Goal: Learn about a topic

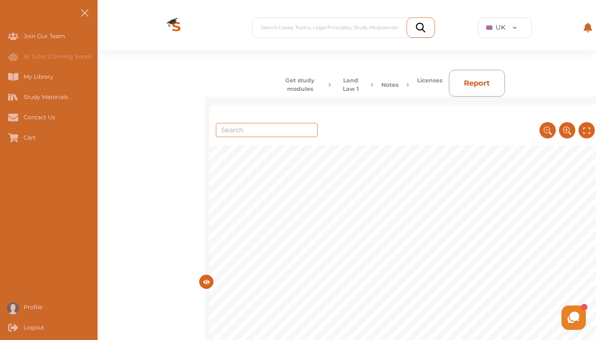
scroll to position [1, 0]
click at [346, 86] on button "Land Law 1" at bounding box center [351, 84] width 24 height 17
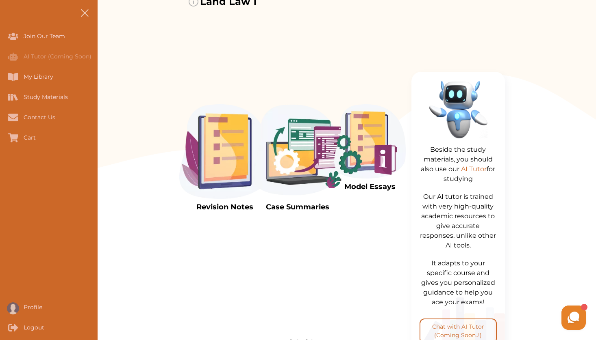
scroll to position [132, 0]
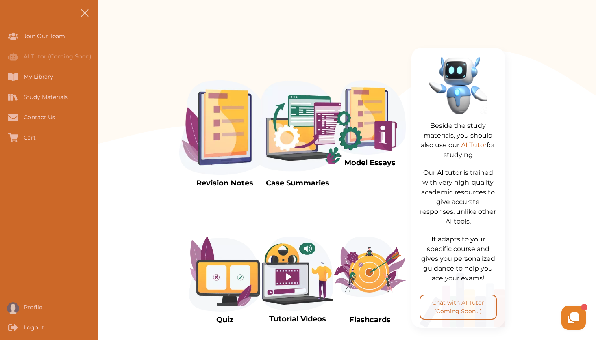
click at [364, 137] on img at bounding box center [370, 117] width 72 height 74
click at [379, 137] on img at bounding box center [370, 117] width 72 height 74
click at [372, 161] on p "Model Essays" at bounding box center [370, 163] width 72 height 11
click at [312, 135] on img at bounding box center [297, 127] width 91 height 95
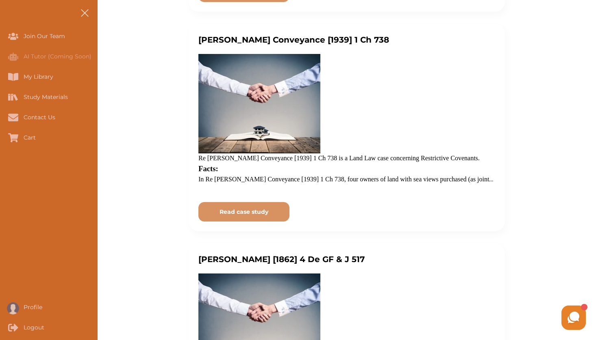
scroll to position [423, 0]
click at [82, 8] on button at bounding box center [85, 13] width 26 height 26
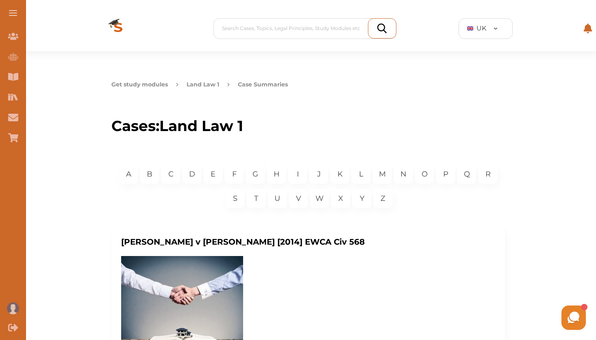
scroll to position [0, 0]
click at [12, 326] on icon "Logout" at bounding box center [13, 328] width 10 height 10
